Goal: Task Accomplishment & Management: Complete application form

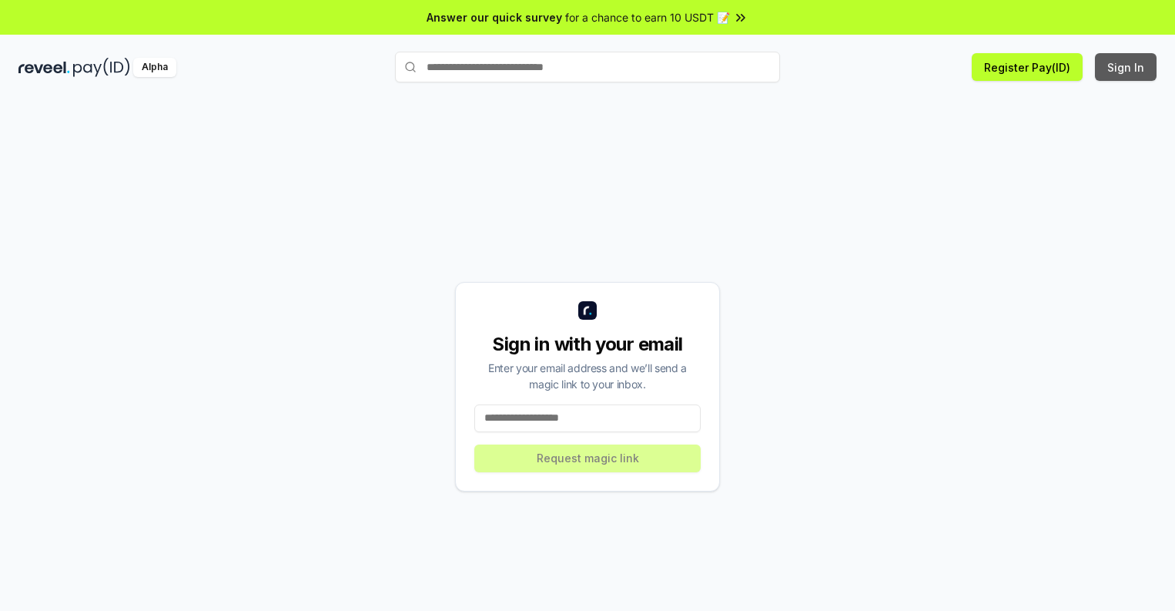
click at [1126, 67] on button "Sign In" at bounding box center [1126, 67] width 62 height 28
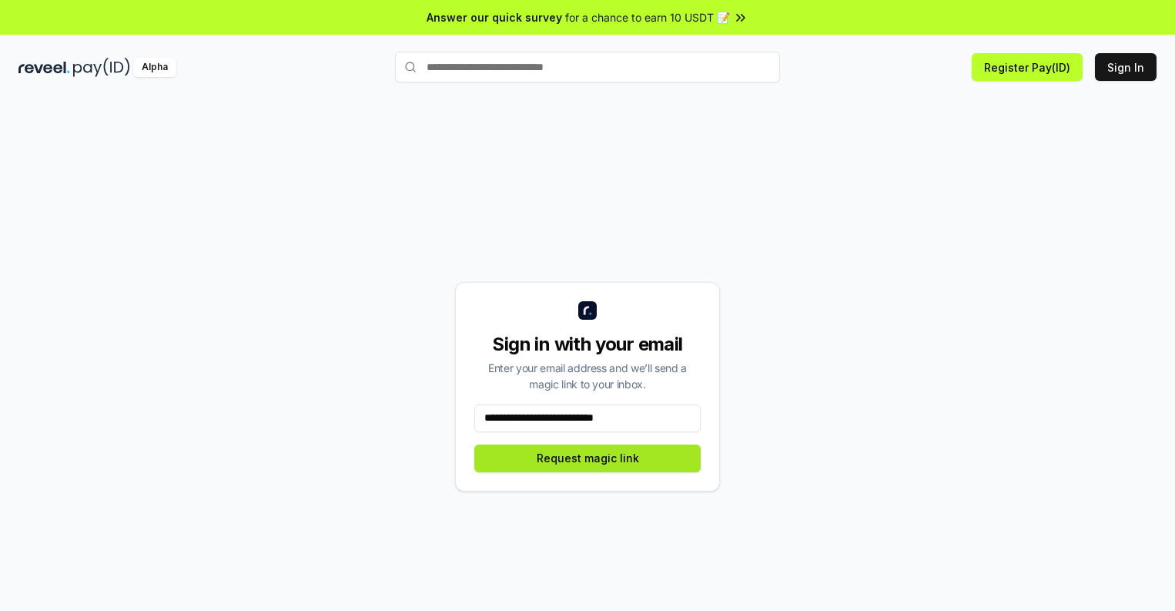
type input "**********"
click at [587, 457] on button "Request magic link" at bounding box center [587, 458] width 226 height 28
